Goal: Navigation & Orientation: Understand site structure

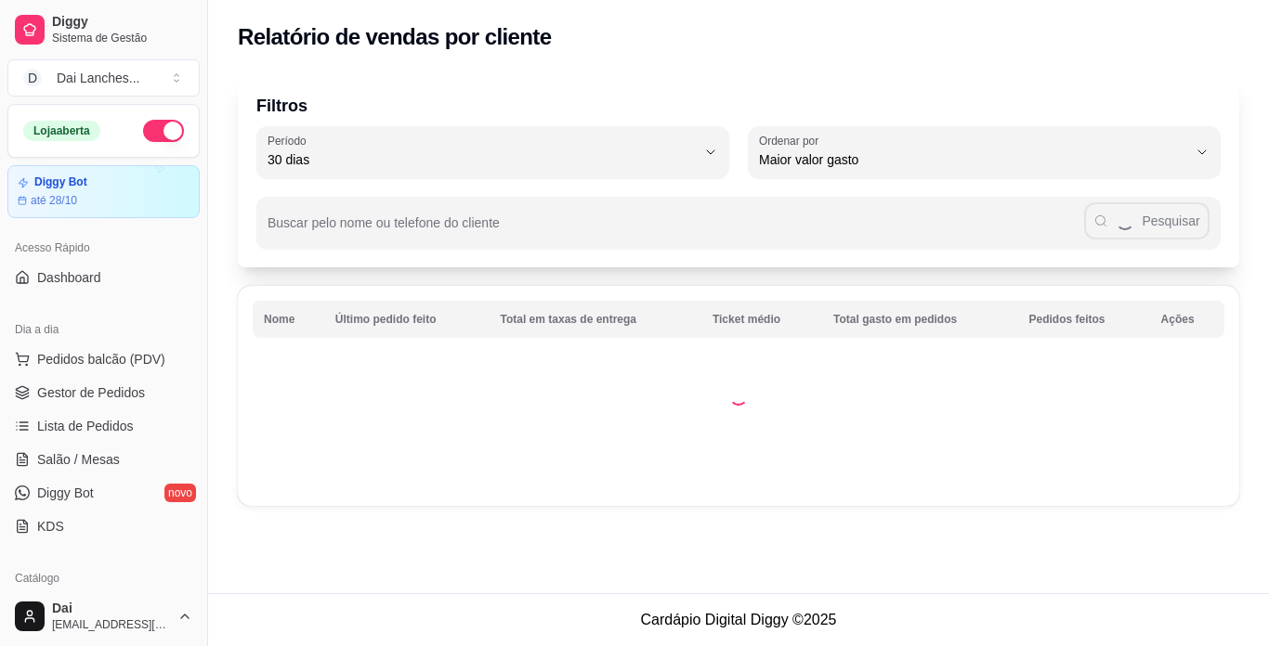
select select "30"
select select "HIGHEST_TOTAL_SPENT_WITH_ORDERS"
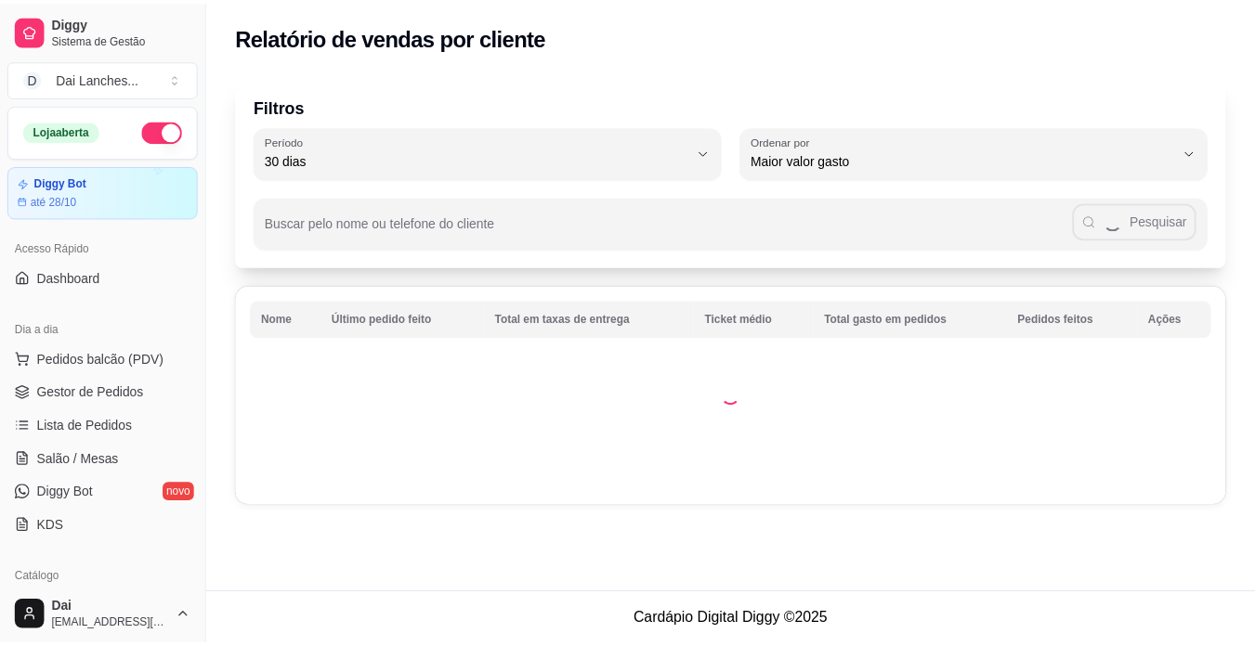
scroll to position [186, 0]
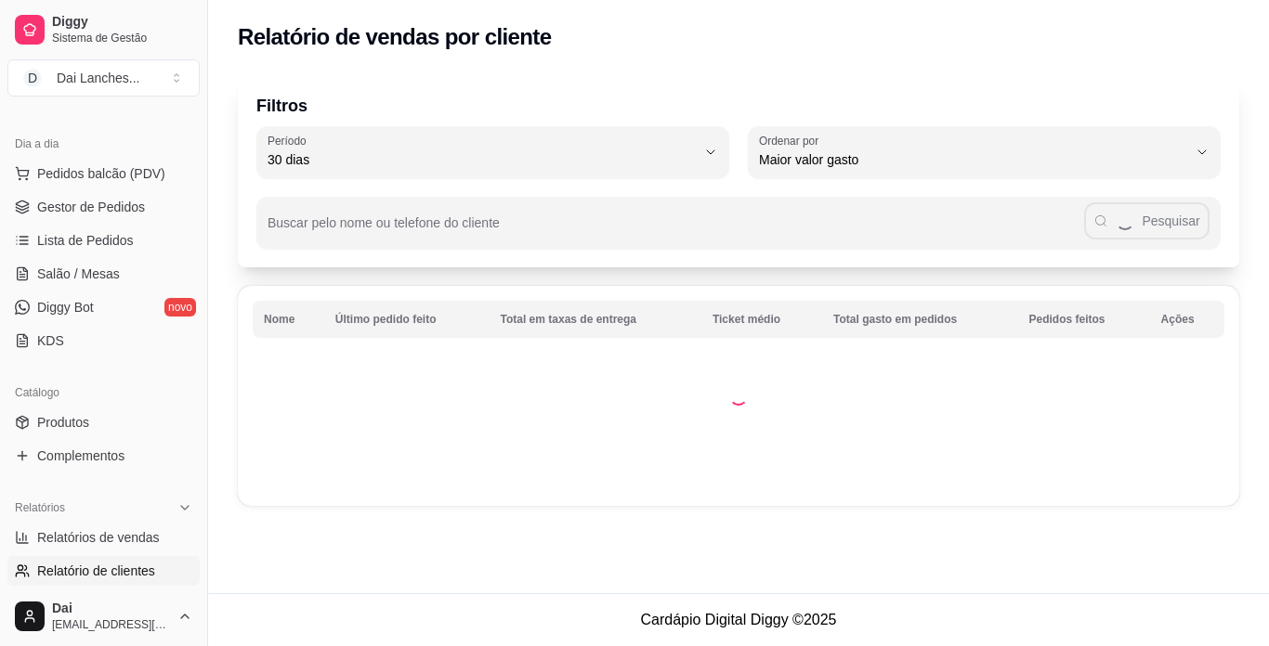
select select "ALL"
select select "0"
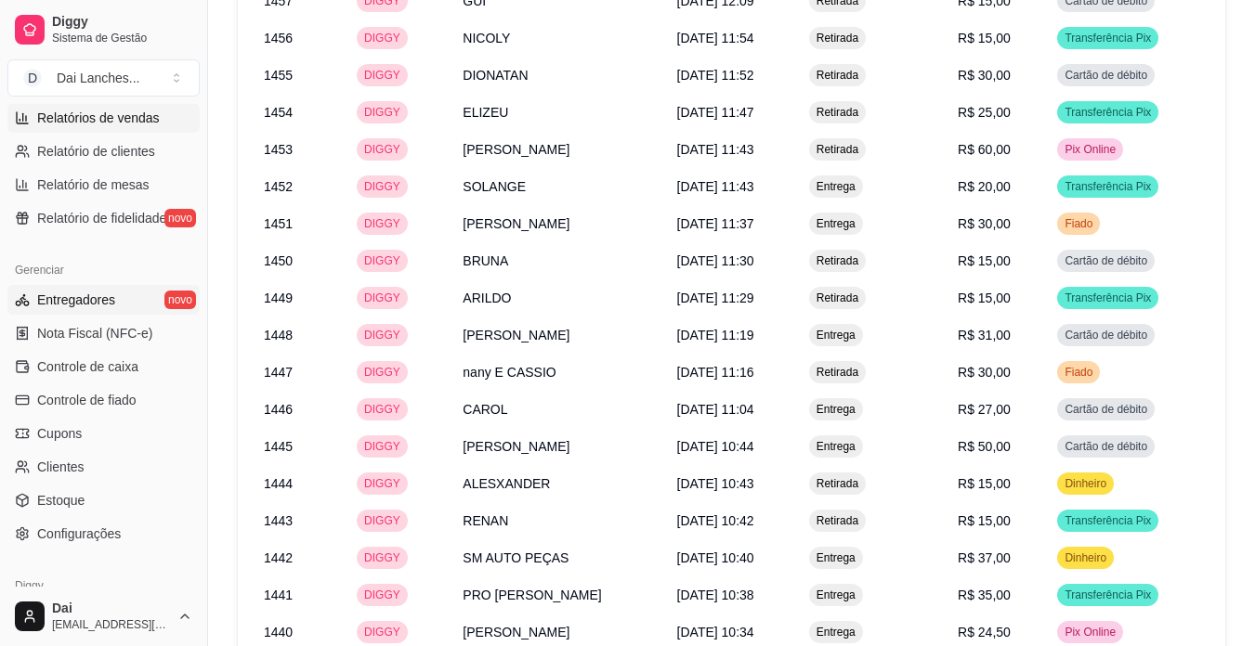
scroll to position [504, 0]
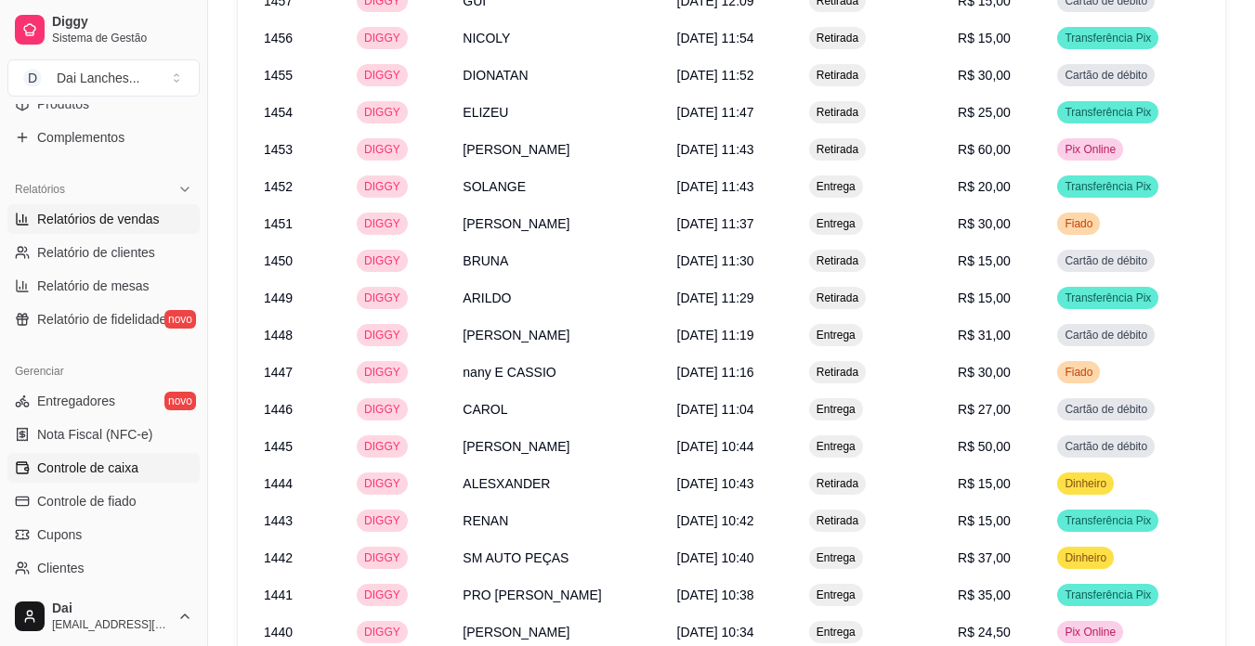
click at [103, 474] on span "Controle de caixa" at bounding box center [87, 468] width 101 height 19
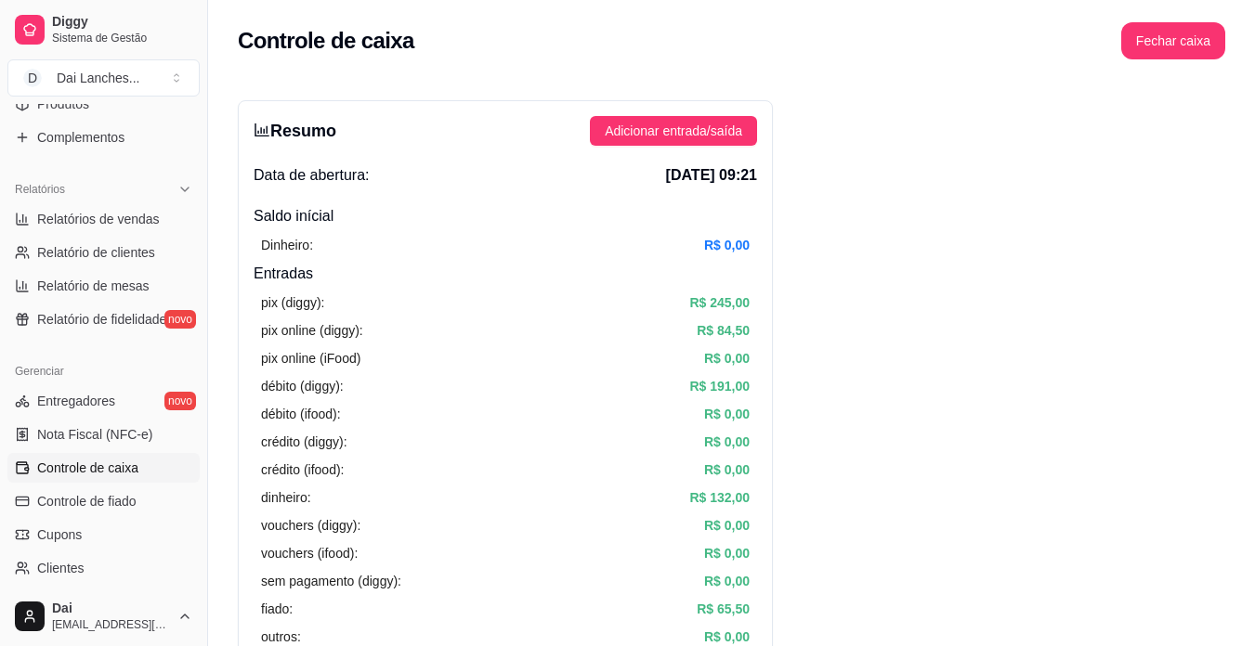
scroll to position [743, 0]
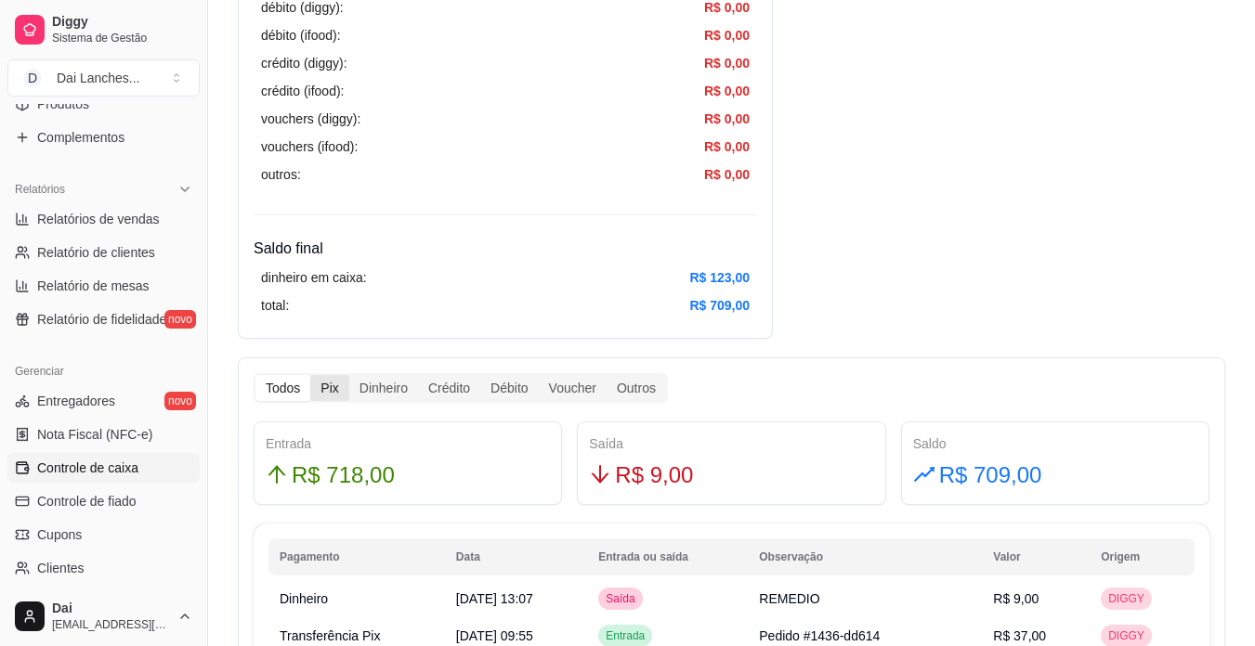
click at [321, 385] on div "Pix" at bounding box center [329, 388] width 38 height 26
click at [310, 375] on input "Pix" at bounding box center [310, 375] width 0 height 0
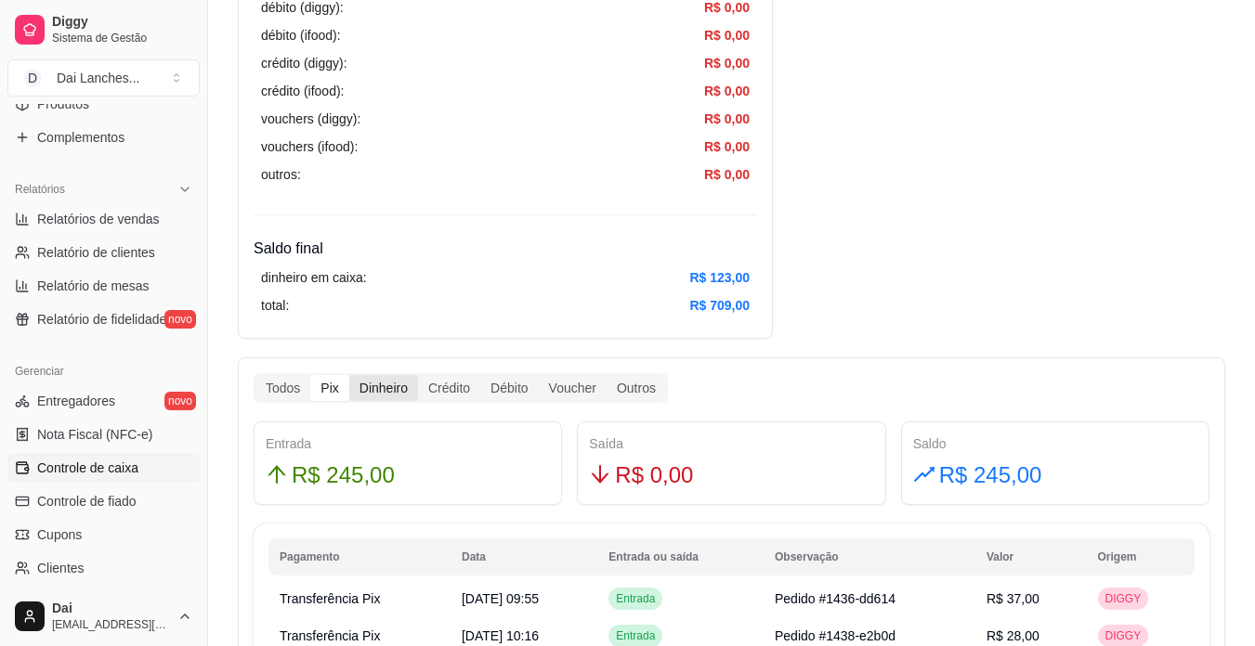
click at [386, 392] on div "Dinheiro" at bounding box center [383, 388] width 69 height 26
click at [349, 375] on input "Dinheiro" at bounding box center [349, 375] width 0 height 0
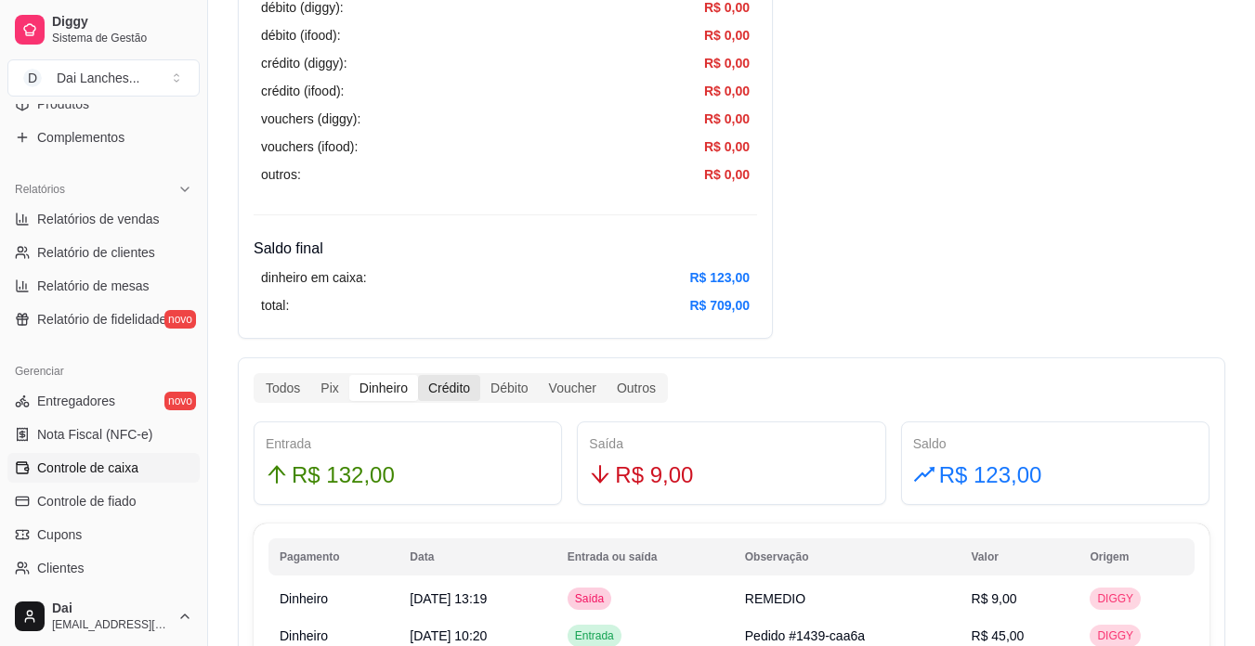
click at [443, 385] on div "Crédito" at bounding box center [449, 388] width 62 height 26
click at [418, 375] on input "Crédito" at bounding box center [418, 375] width 0 height 0
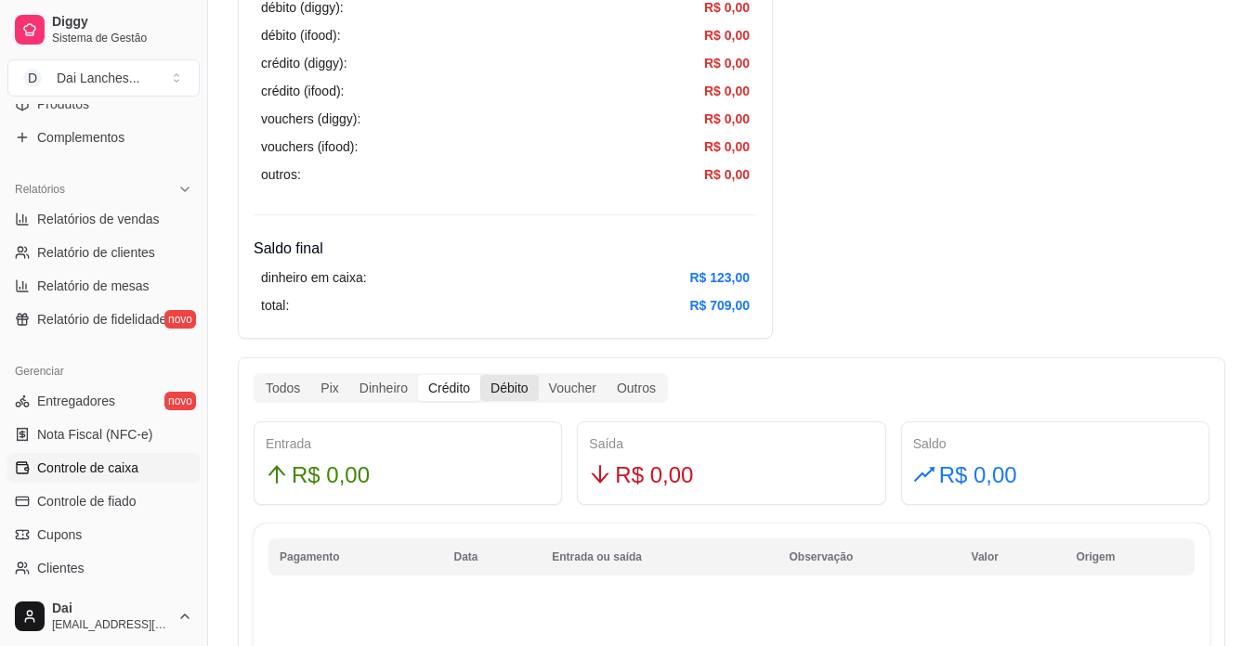
click at [490, 386] on div "Débito" at bounding box center [509, 388] width 58 height 26
click at [480, 375] on input "Débito" at bounding box center [480, 375] width 0 height 0
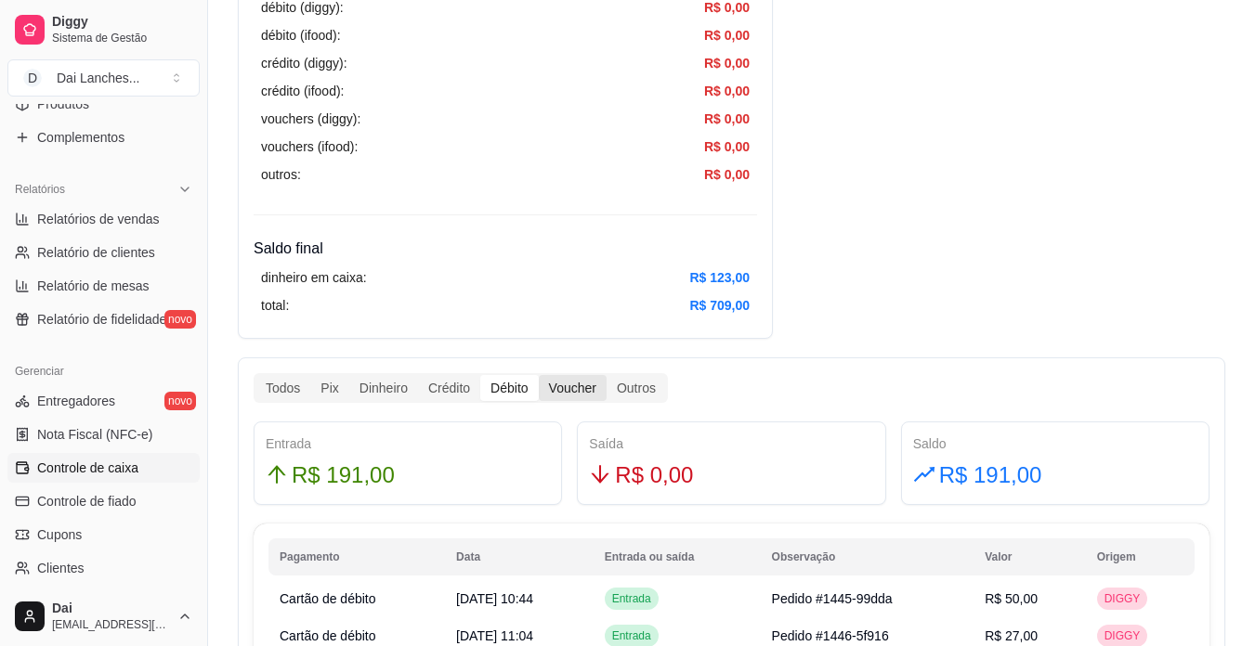
click at [589, 388] on div "Voucher" at bounding box center [573, 388] width 68 height 26
click at [539, 375] on input "Voucher" at bounding box center [539, 375] width 0 height 0
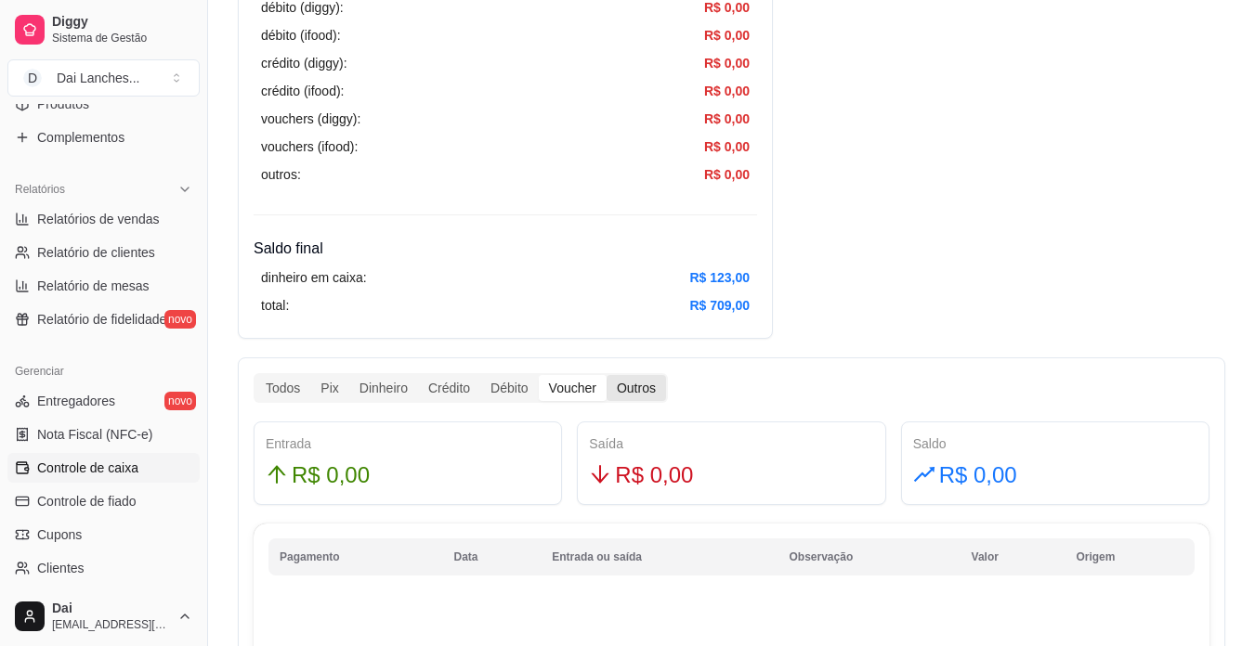
click at [621, 391] on div "Outros" at bounding box center [635, 388] width 59 height 26
click at [606, 375] on input "Outros" at bounding box center [606, 375] width 0 height 0
click at [598, 386] on div "Voucher" at bounding box center [573, 388] width 68 height 26
click at [539, 375] on input "Voucher" at bounding box center [539, 375] width 0 height 0
click at [539, 385] on div "Voucher" at bounding box center [573, 388] width 68 height 26
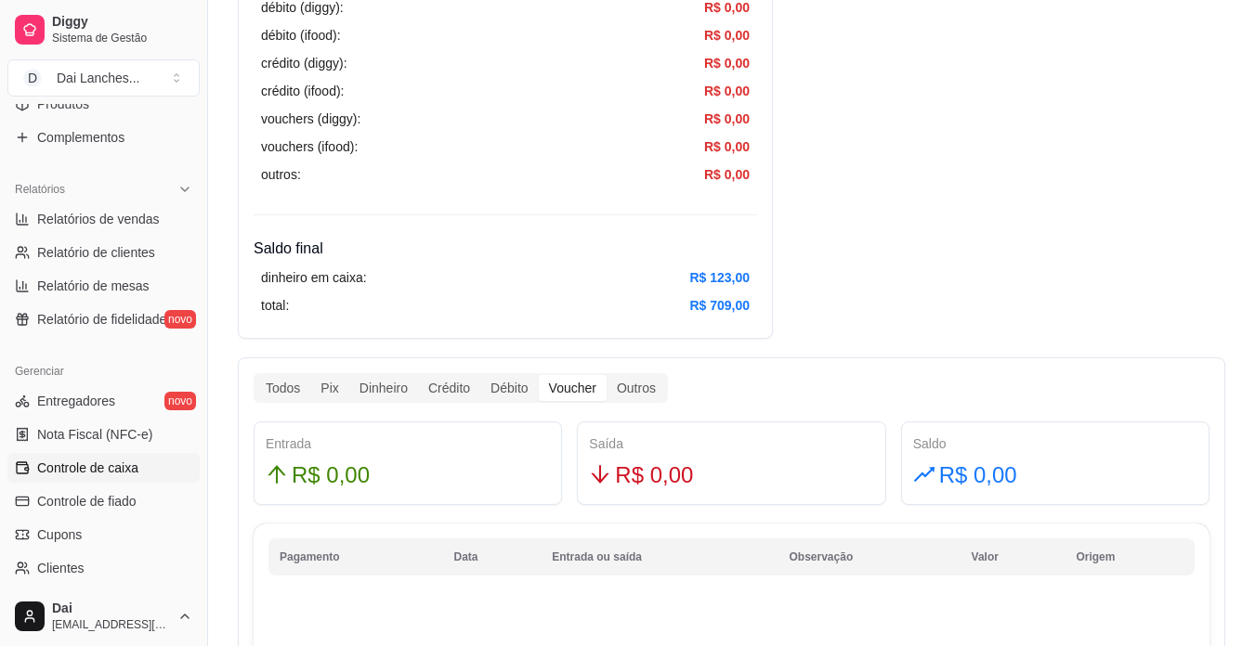
click at [539, 375] on input "Voucher" at bounding box center [539, 375] width 0 height 0
click at [502, 393] on div "Débito" at bounding box center [509, 388] width 58 height 26
click at [480, 375] on input "Débito" at bounding box center [480, 375] width 0 height 0
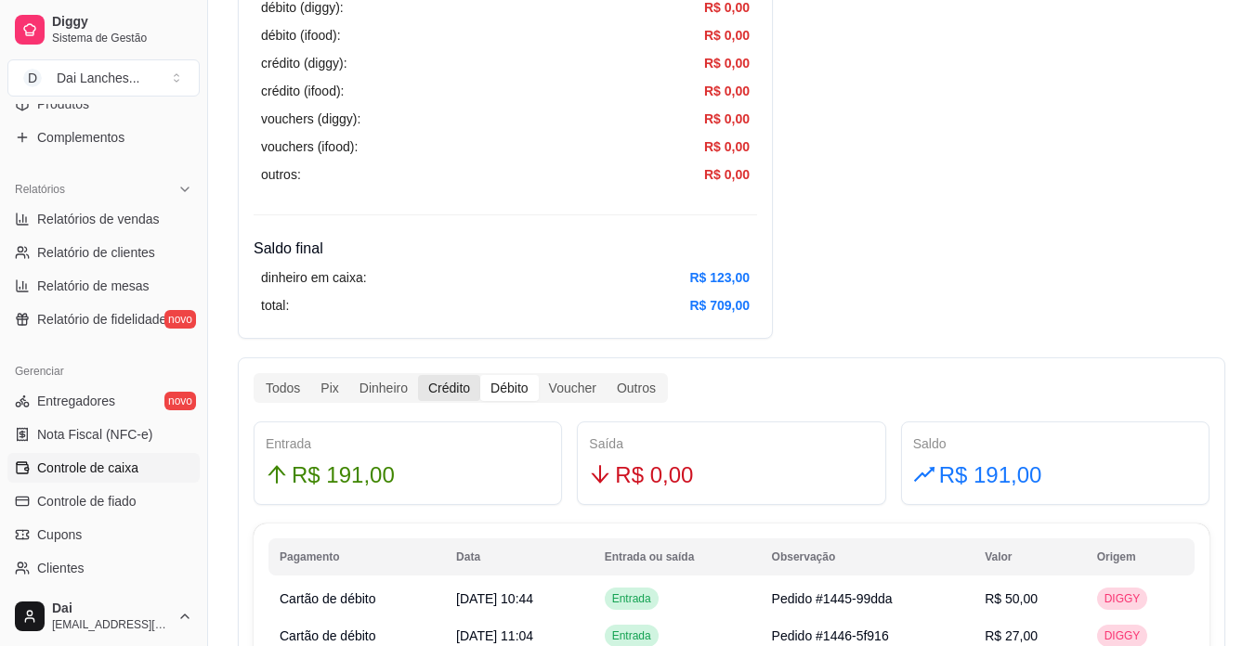
click at [461, 393] on div "Crédito" at bounding box center [449, 388] width 62 height 26
click at [418, 375] on input "Crédito" at bounding box center [418, 375] width 0 height 0
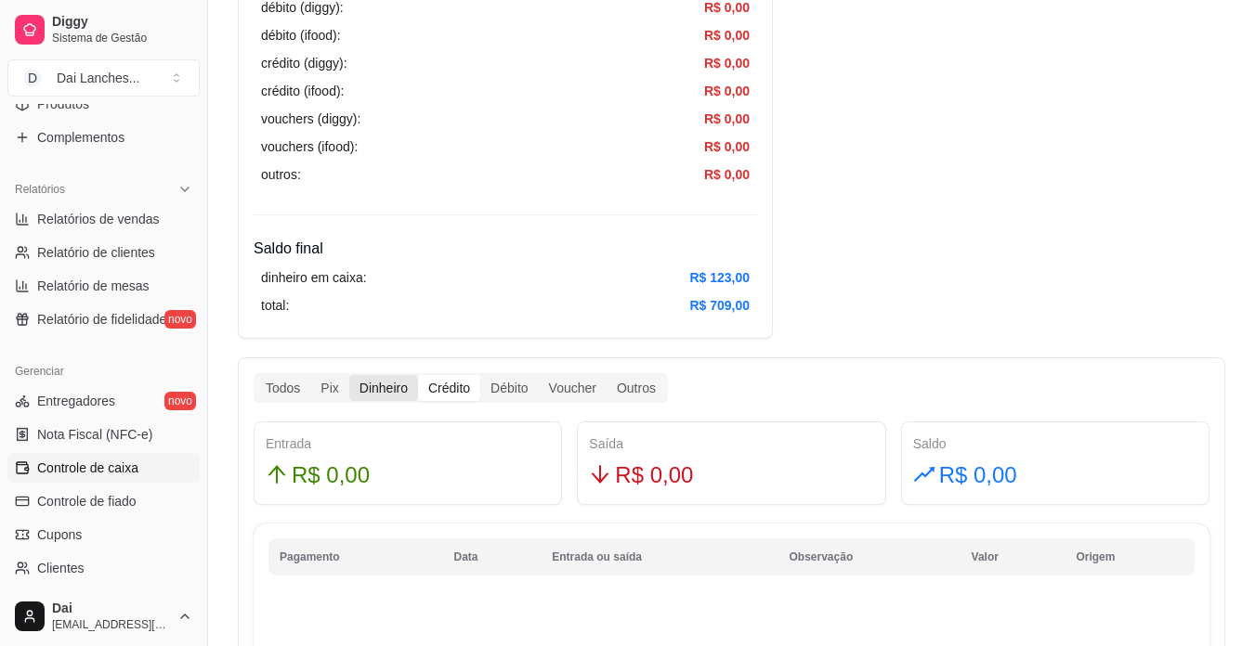
click at [393, 385] on div "Dinheiro" at bounding box center [383, 388] width 69 height 26
click at [349, 375] on input "Dinheiro" at bounding box center [349, 375] width 0 height 0
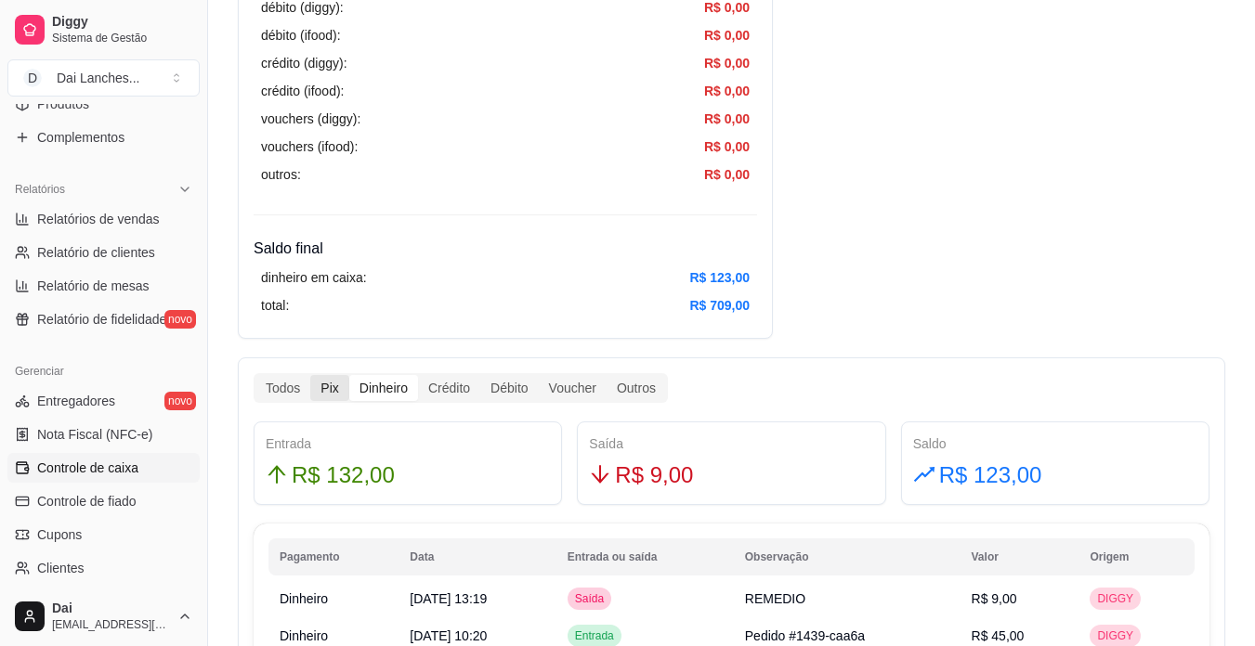
click at [327, 380] on div "Pix" at bounding box center [329, 388] width 38 height 26
click at [310, 375] on input "Pix" at bounding box center [310, 375] width 0 height 0
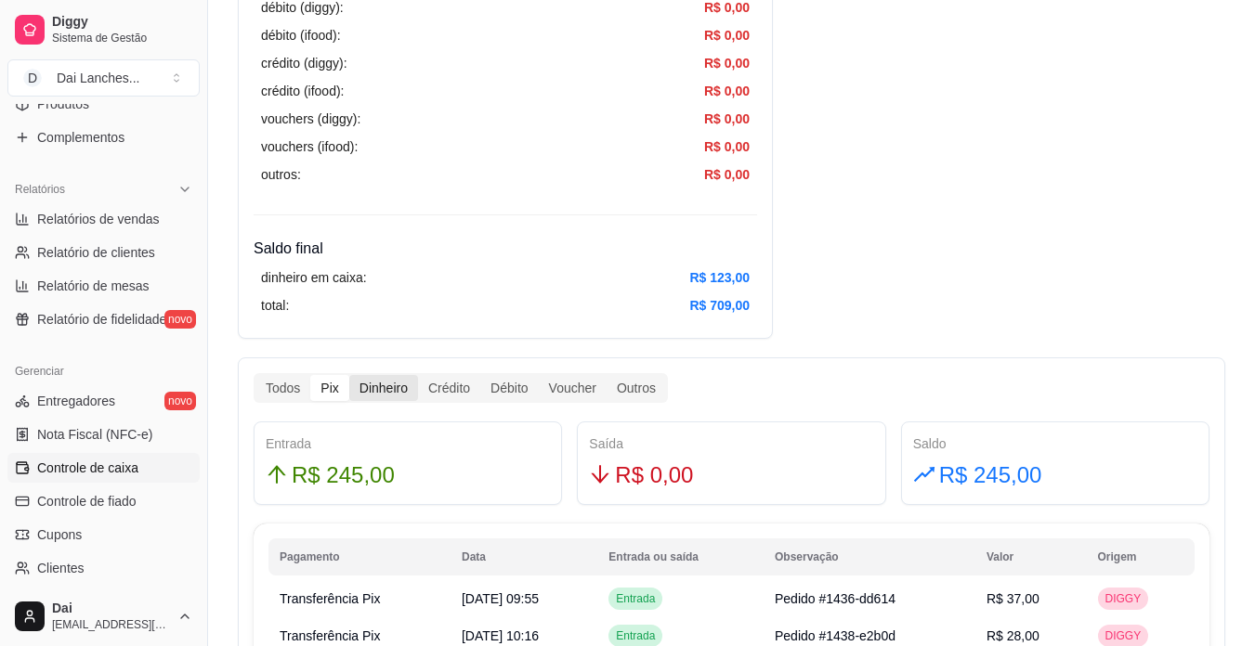
click at [386, 379] on div "Dinheiro" at bounding box center [383, 388] width 69 height 26
click at [349, 375] on input "Dinheiro" at bounding box center [349, 375] width 0 height 0
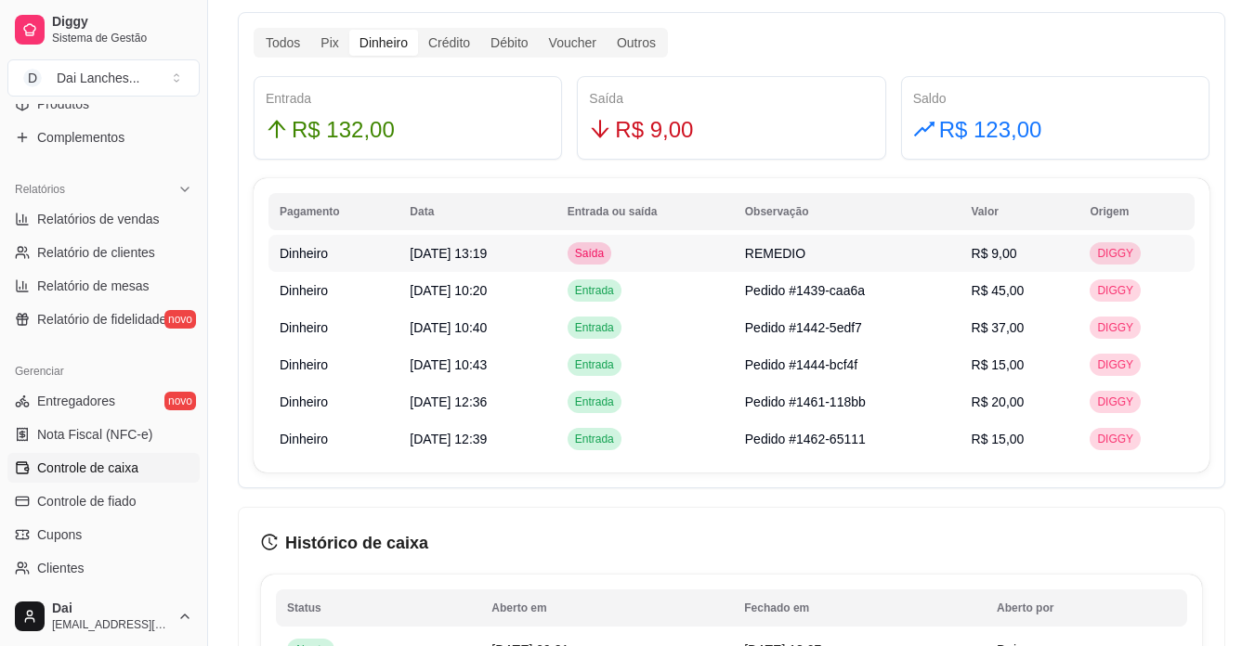
scroll to position [1114, 0]
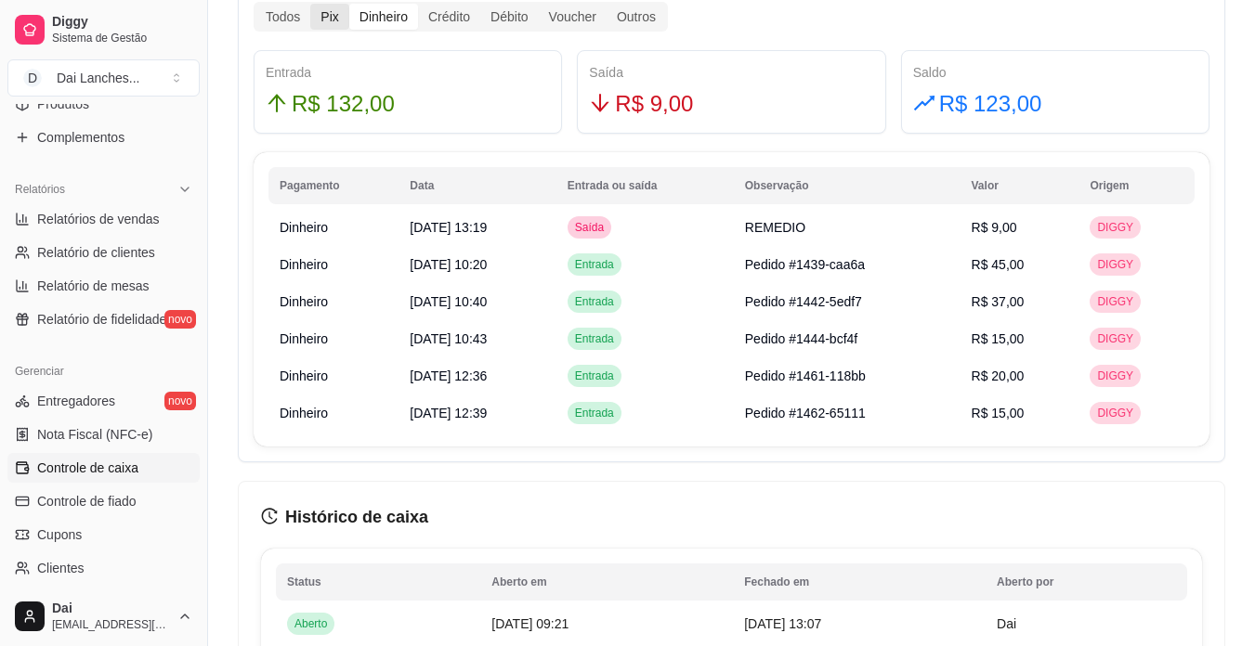
click at [315, 24] on div "Pix" at bounding box center [329, 17] width 38 height 26
click at [310, 4] on input "Pix" at bounding box center [310, 4] width 0 height 0
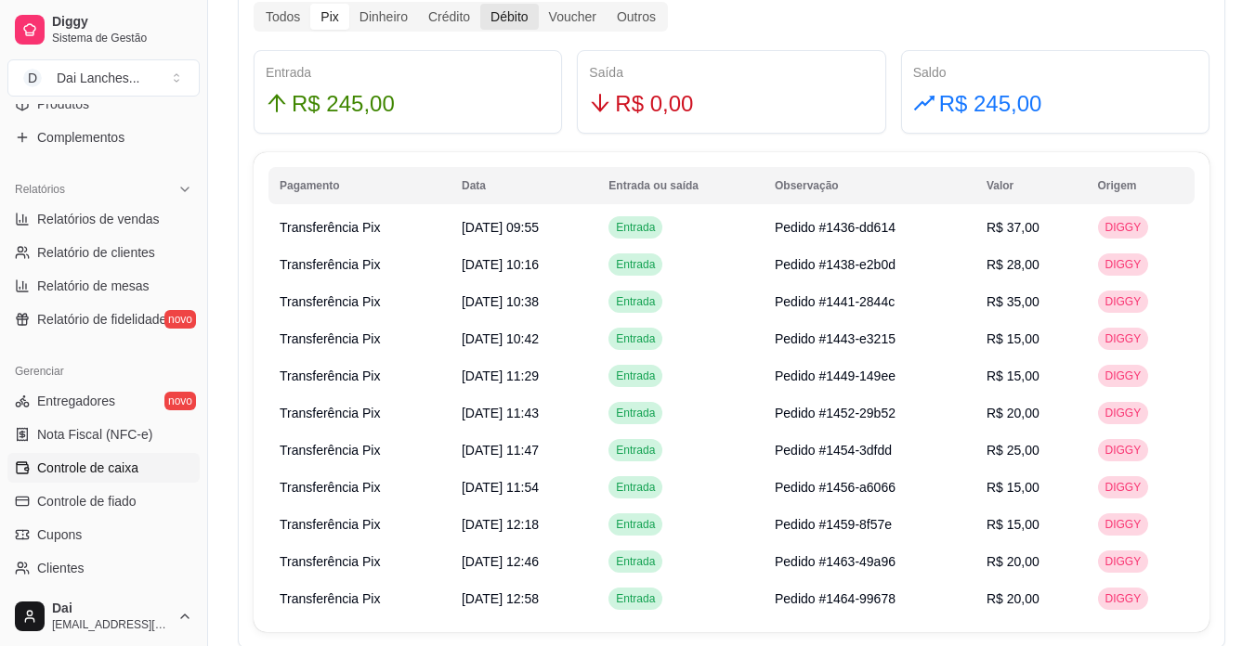
click at [489, 23] on div "Débito" at bounding box center [509, 17] width 58 height 26
click at [480, 4] on input "Débito" at bounding box center [480, 4] width 0 height 0
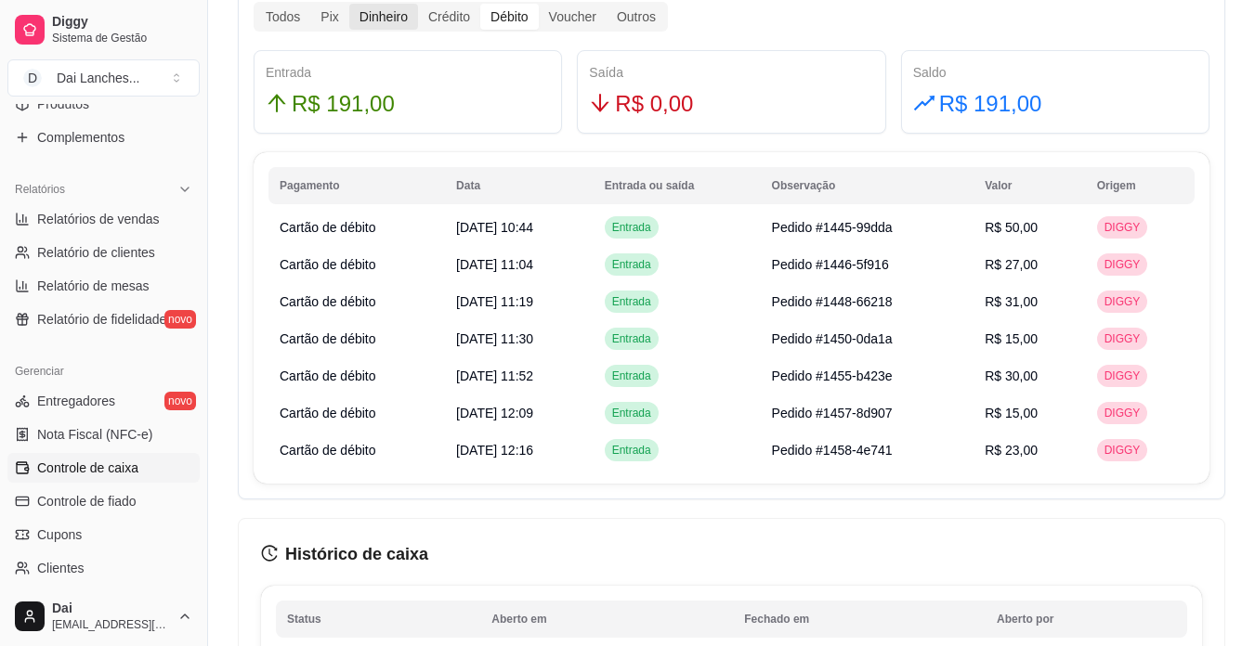
click at [393, 11] on div "Dinheiro" at bounding box center [383, 17] width 69 height 26
click at [349, 4] on input "Dinheiro" at bounding box center [349, 4] width 0 height 0
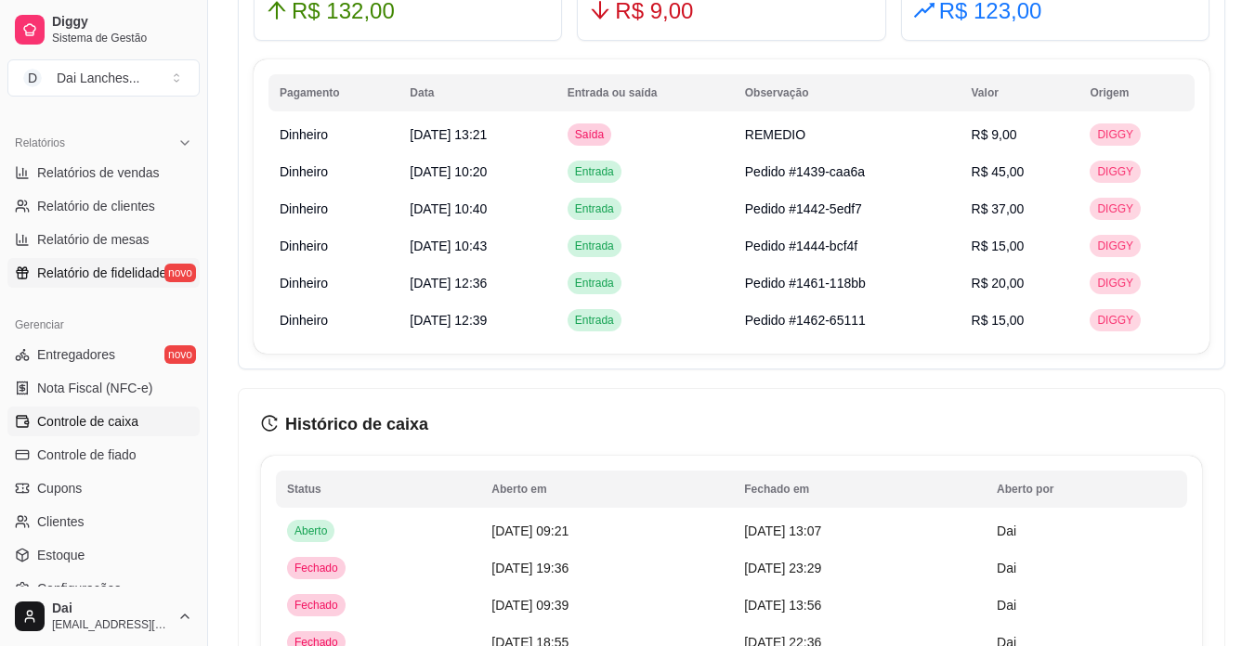
scroll to position [504, 0]
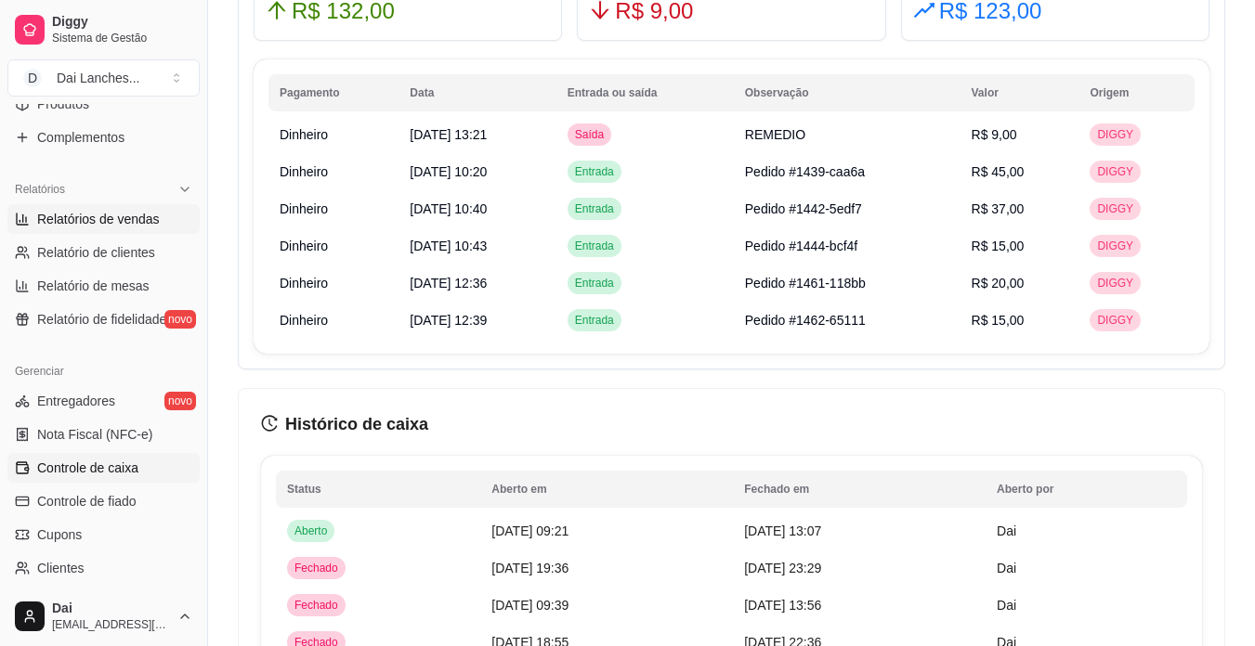
click at [133, 228] on span "Relatórios de vendas" at bounding box center [98, 219] width 123 height 19
select select "ALL"
select select "0"
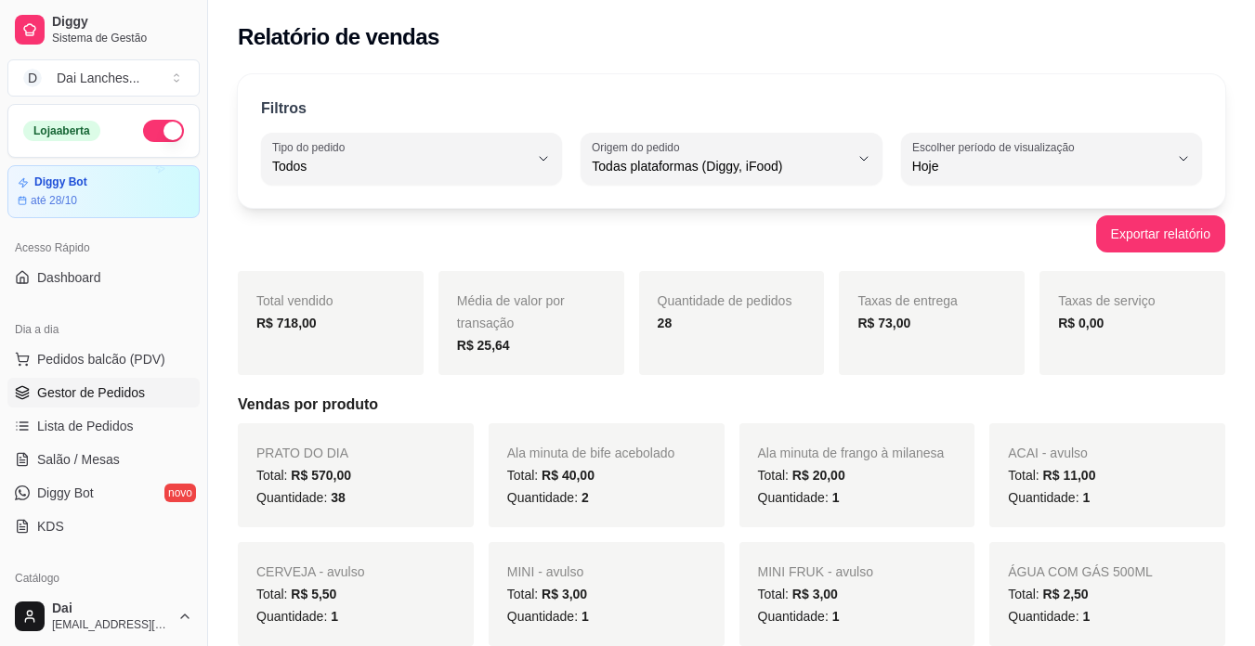
click at [128, 397] on span "Gestor de Pedidos" at bounding box center [91, 393] width 108 height 19
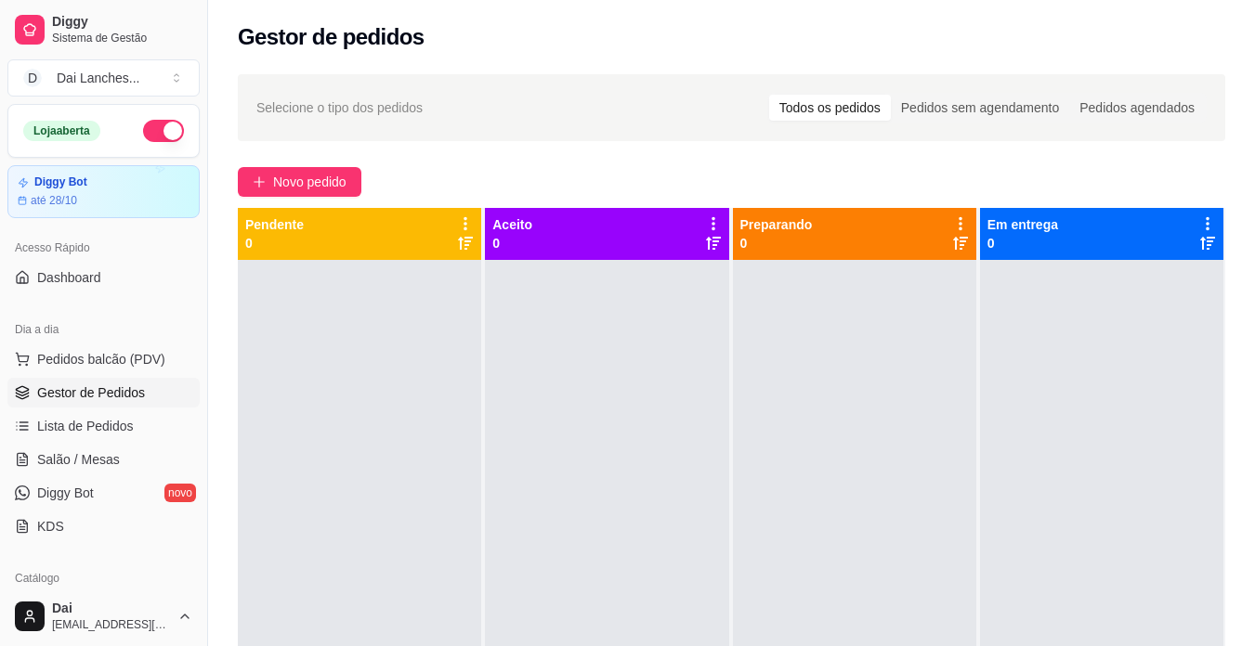
click at [145, 134] on button "button" at bounding box center [163, 131] width 41 height 22
